Goal: Find specific page/section: Find specific page/section

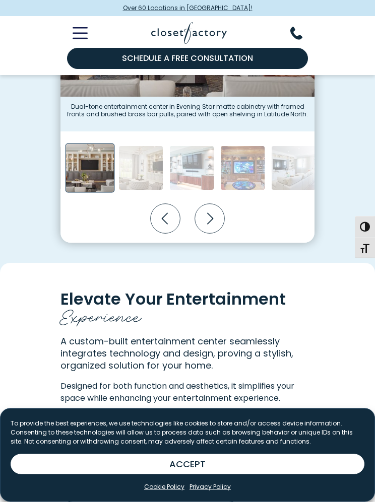
scroll to position [365, 0]
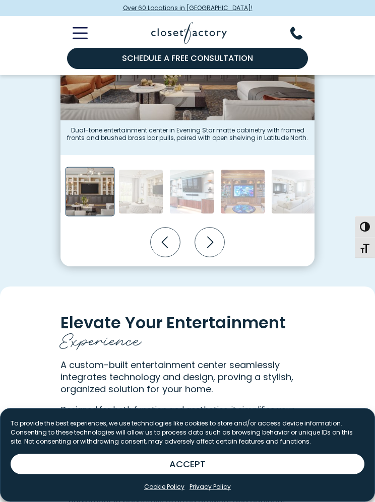
click at [83, 34] on icon "Toggle Mobile Menu" at bounding box center [80, 33] width 15 height 12
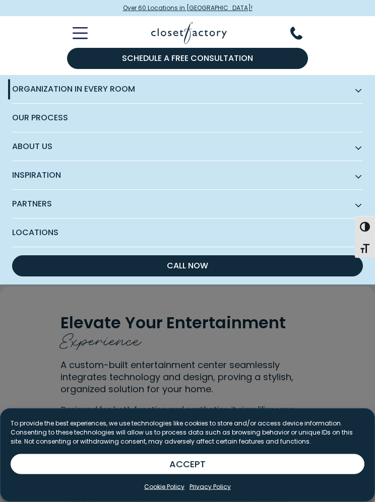
scroll to position [366, 0]
click at [364, 90] on div "Organization in Every Room Custom Closets Walk-In Closets Reach-In Closets Home…" at bounding box center [187, 89] width 375 height 29
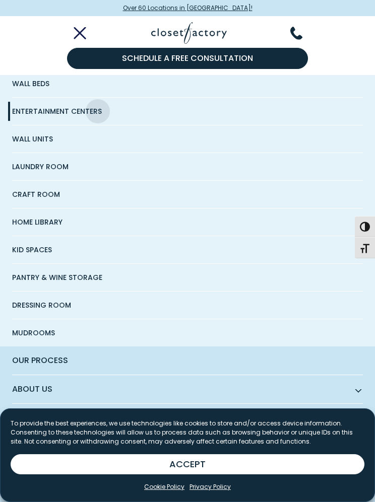
scroll to position [170, 0]
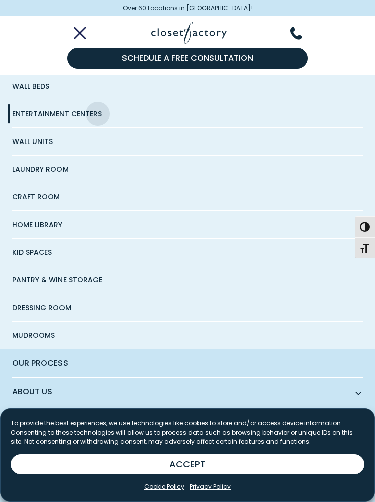
click at [94, 279] on span "Pantry & Wine Storage" at bounding box center [57, 279] width 90 height 27
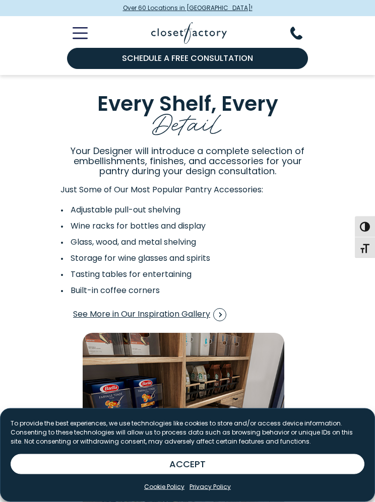
scroll to position [1833, 0]
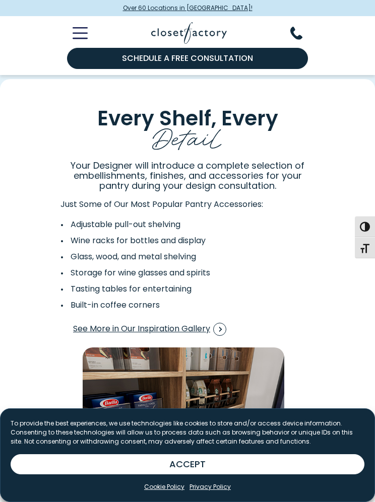
click at [81, 33] on icon "Toggle Mobile Menu" at bounding box center [80, 33] width 14 height 0
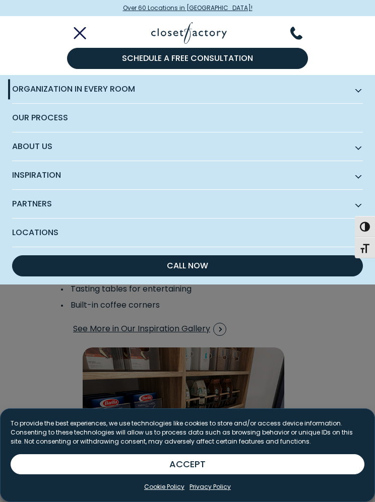
click at [352, 84] on span "Organization in Every Room" at bounding box center [187, 89] width 351 height 29
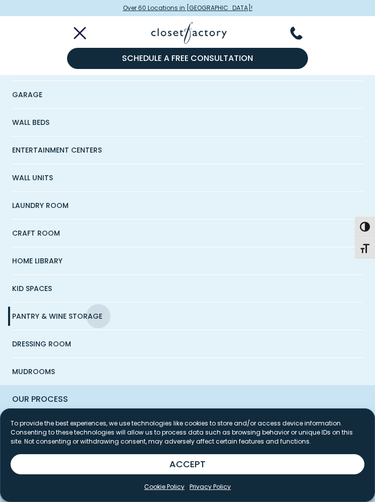
scroll to position [135, 0]
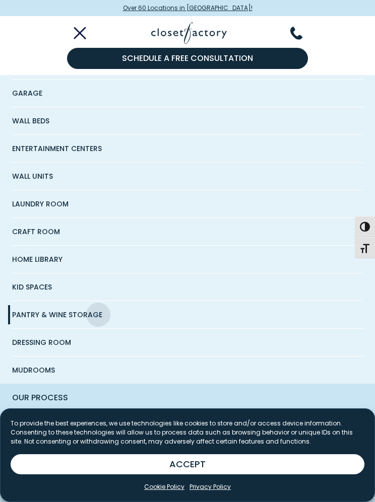
click at [42, 179] on span "Wall Units" at bounding box center [32, 176] width 41 height 27
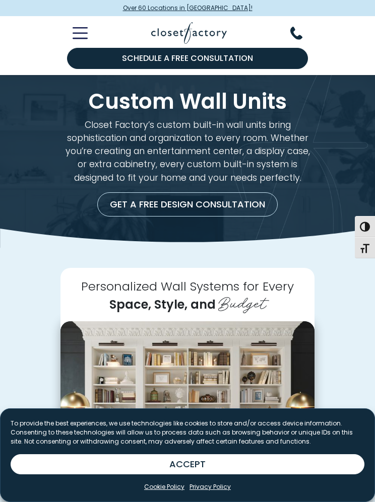
click at [80, 30] on icon "Toggle Mobile Menu" at bounding box center [80, 33] width 15 height 12
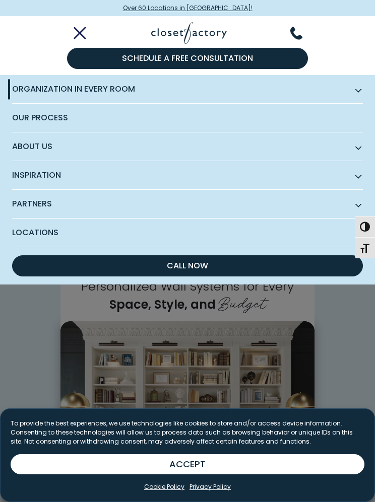
click at [348, 86] on span "Organization in Every Room" at bounding box center [187, 89] width 351 height 29
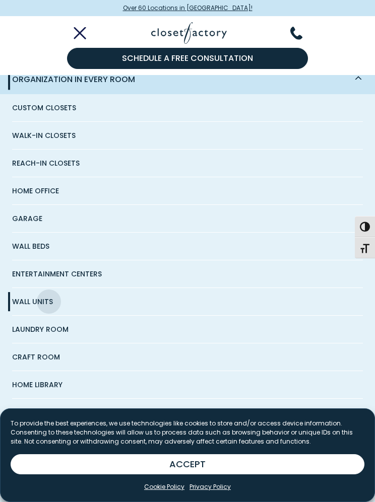
scroll to position [10, 0]
click at [77, 267] on span "Entertainment Centers" at bounding box center [57, 273] width 90 height 27
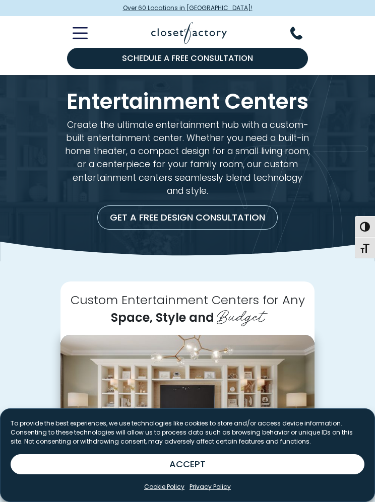
click at [214, 457] on button "ACCEPT" at bounding box center [188, 464] width 354 height 20
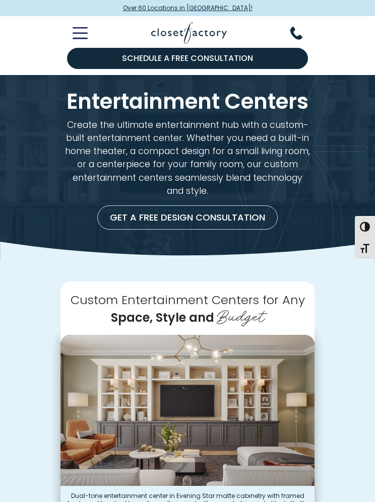
click at [80, 35] on icon "Toggle Mobile Menu" at bounding box center [80, 33] width 15 height 12
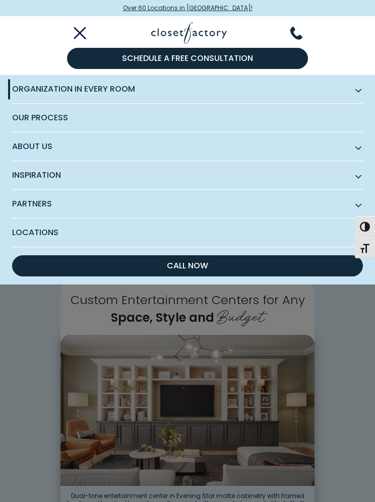
click at [339, 166] on span "Inspiration" at bounding box center [187, 175] width 351 height 29
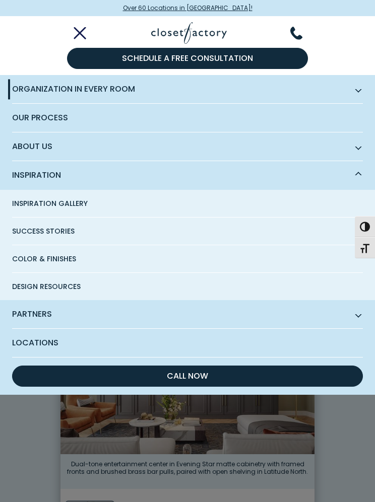
scroll to position [34, 0]
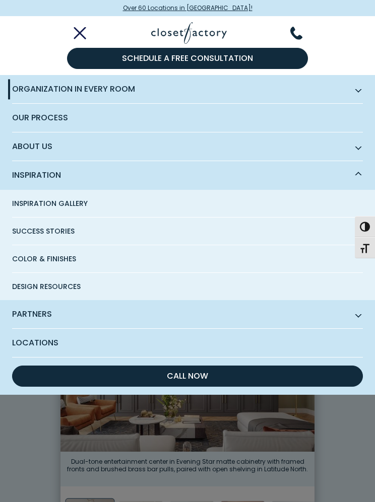
click at [75, 211] on span "Inspiration Gallery" at bounding box center [50, 203] width 76 height 27
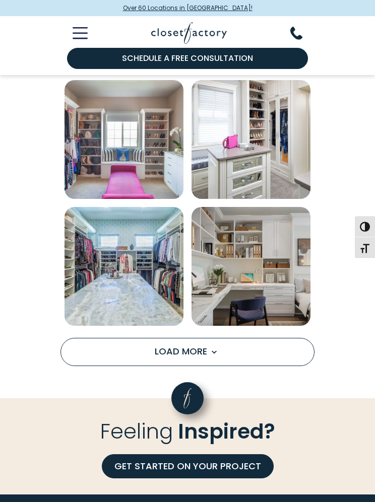
scroll to position [948, 0]
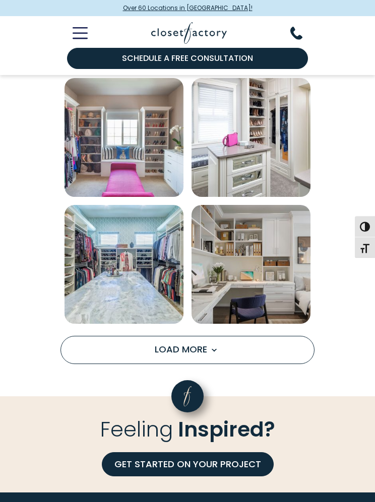
click at [208, 344] on span "Load More" at bounding box center [187, 350] width 65 height 13
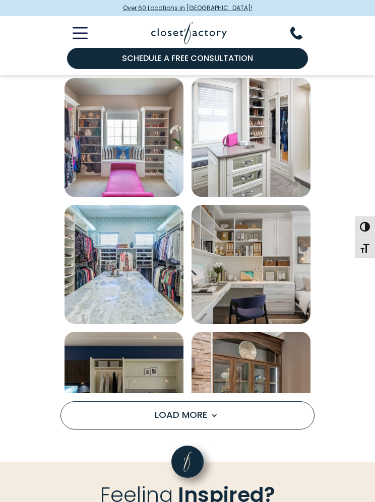
scroll to position [949, 0]
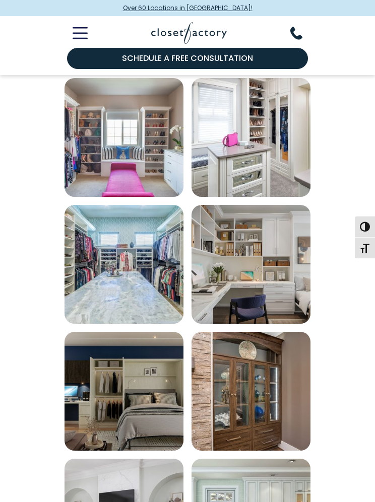
click at [224, 343] on img "Open inspiration gallery to preview enlarged image" at bounding box center [250, 391] width 119 height 119
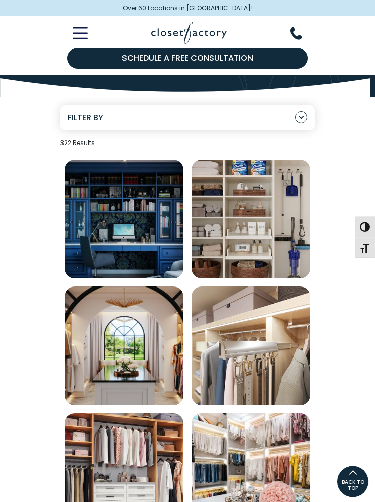
scroll to position [0, 0]
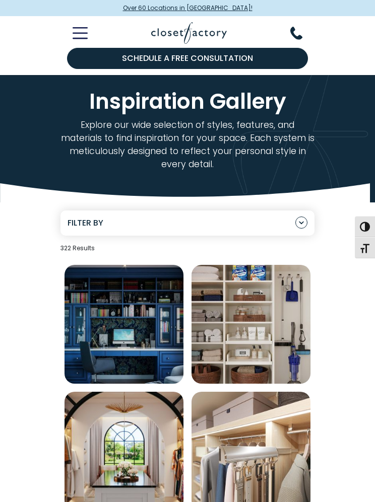
click at [83, 28] on line "Toggle Mobile Menu" at bounding box center [80, 28] width 14 height 0
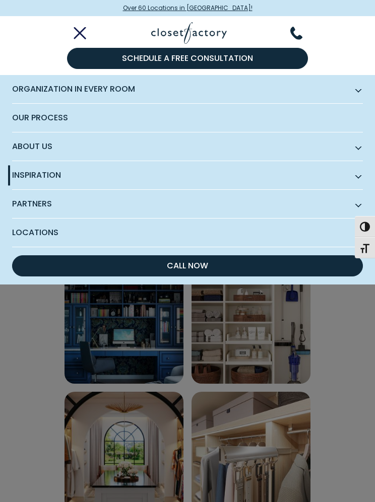
click at [187, 231] on span "Locations" at bounding box center [187, 233] width 351 height 28
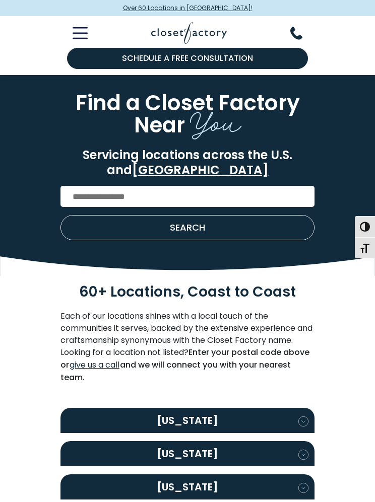
click at [133, 187] on input "Enter Postal Code" at bounding box center [187, 196] width 254 height 21
type input "*****"
click at [182, 223] on span "SEARCH" at bounding box center [187, 227] width 35 height 9
